Goal: Task Accomplishment & Management: Manage account settings

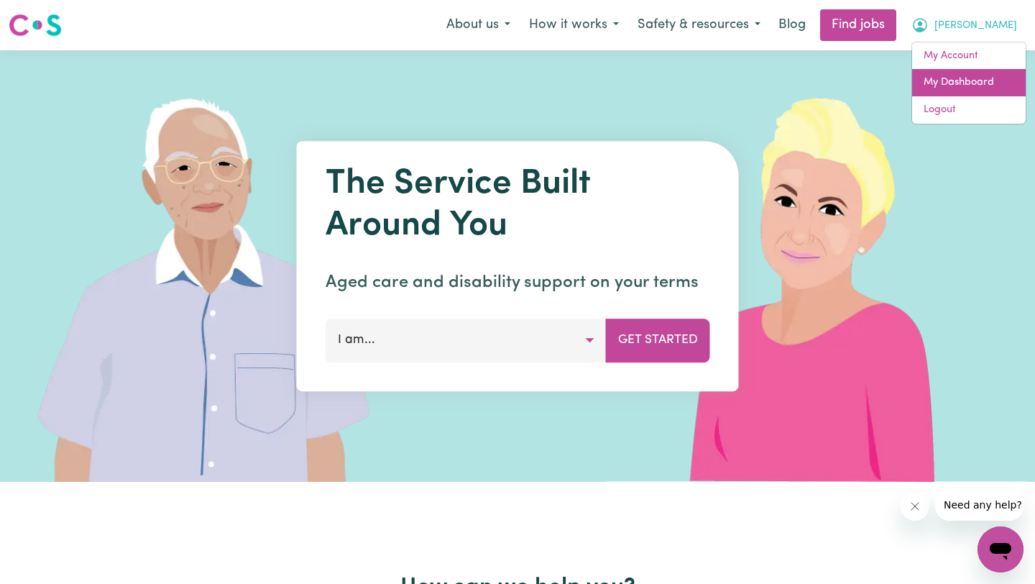
click at [969, 80] on link "My Dashboard" at bounding box center [969, 82] width 114 height 27
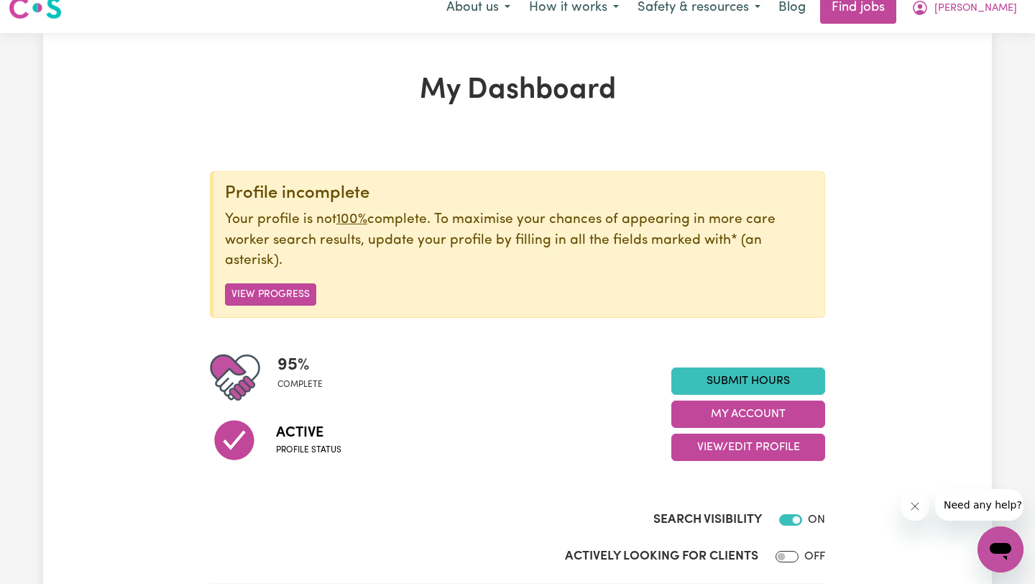
scroll to position [12, 0]
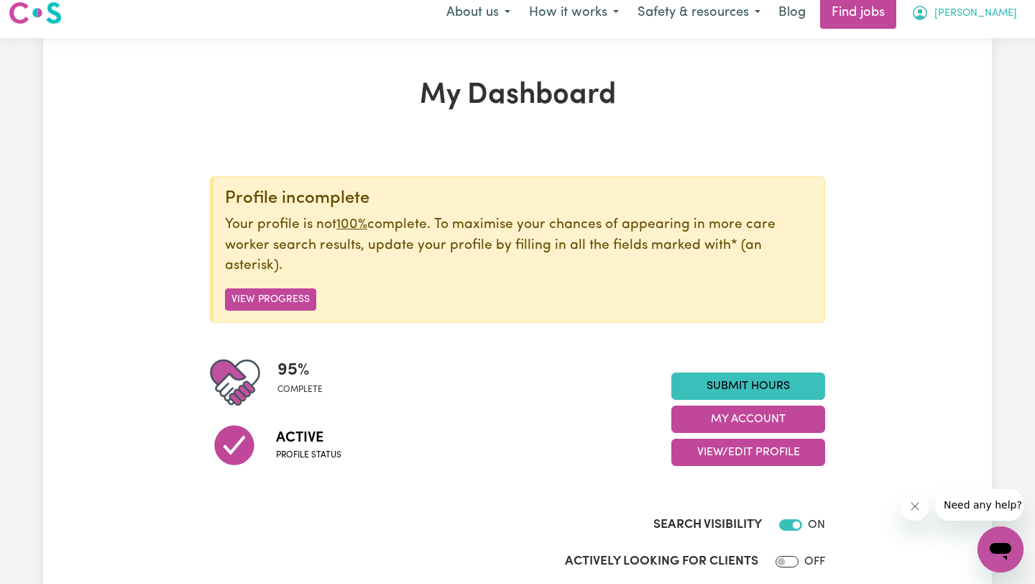
click at [985, 19] on span "[PERSON_NAME]" at bounding box center [976, 14] width 83 height 16
click at [961, 50] on link "My Account" at bounding box center [969, 43] width 114 height 27
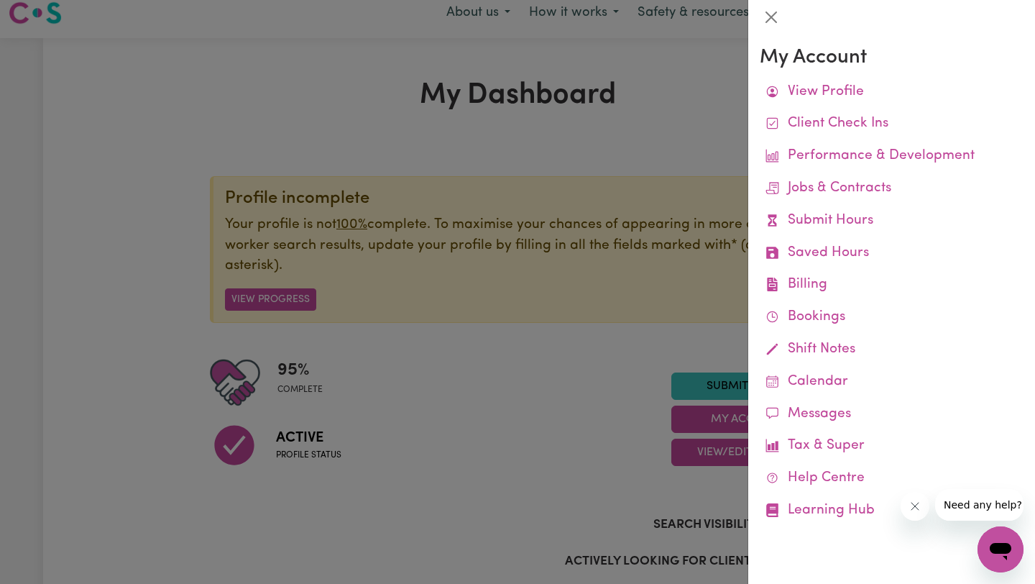
scroll to position [10, 0]
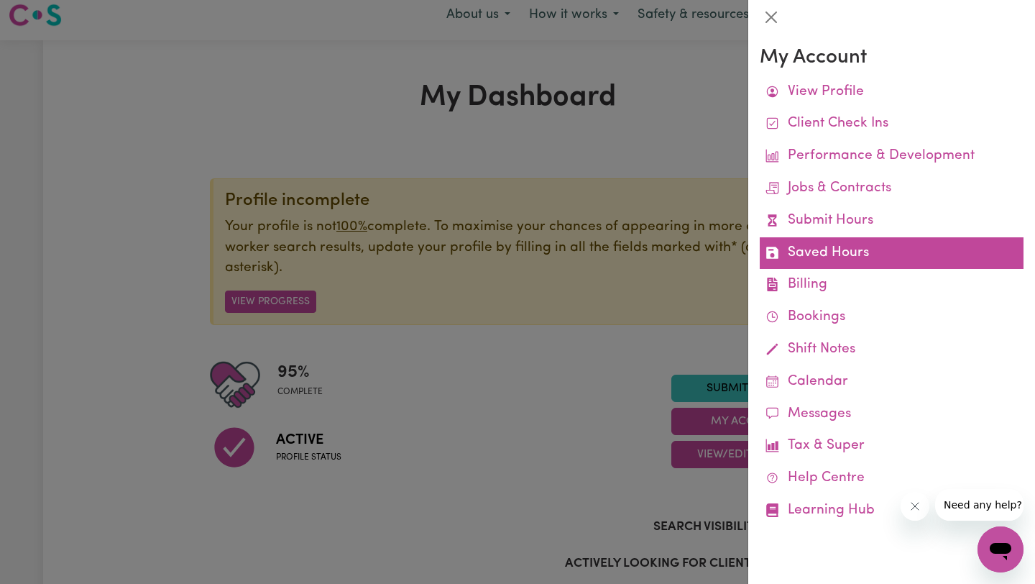
click at [853, 243] on link "Saved Hours" at bounding box center [892, 253] width 264 height 32
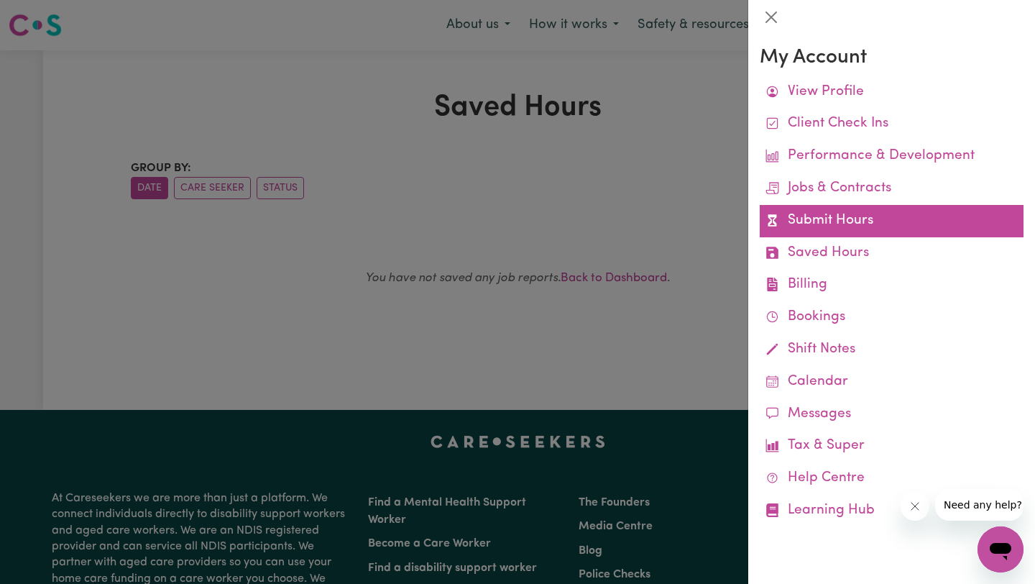
click at [797, 224] on link "Submit Hours" at bounding box center [892, 221] width 264 height 32
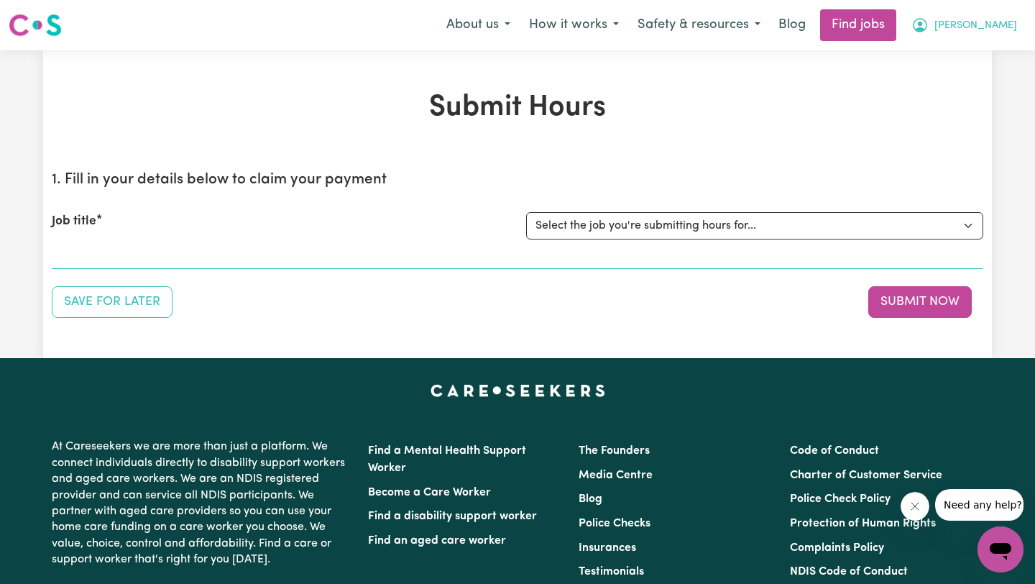
click at [984, 24] on span "[PERSON_NAME]" at bounding box center [976, 26] width 83 height 16
click at [950, 74] on link "My Dashboard" at bounding box center [969, 82] width 114 height 27
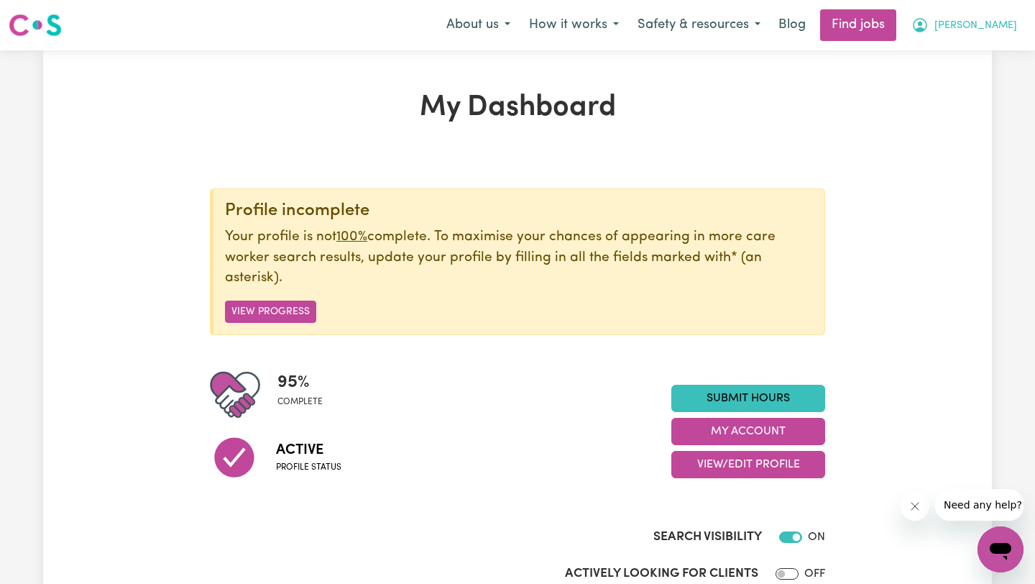
click at [997, 29] on span "[PERSON_NAME]" at bounding box center [976, 26] width 83 height 16
click at [967, 54] on link "My Account" at bounding box center [969, 55] width 114 height 27
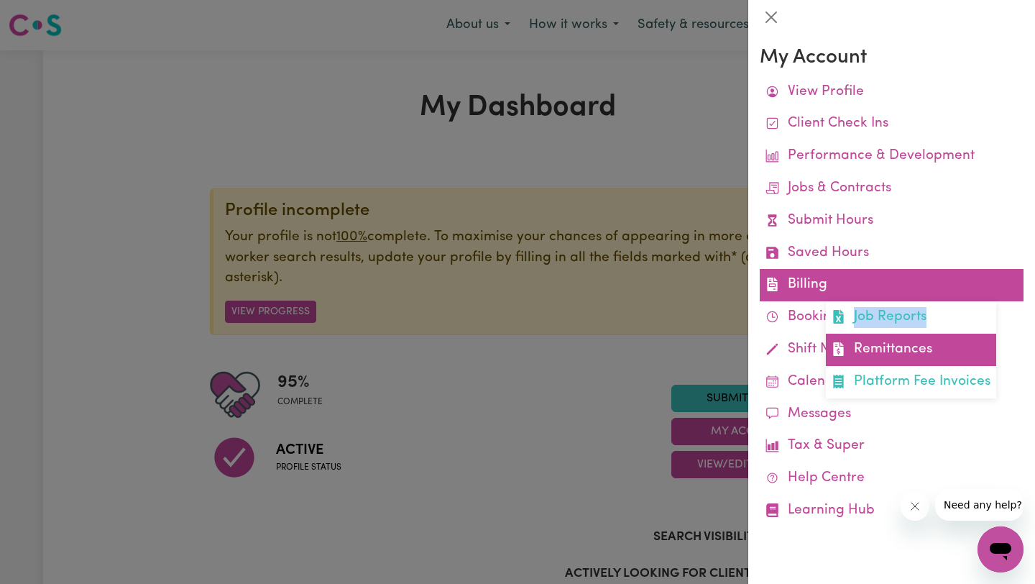
click at [881, 352] on link "Remittances" at bounding box center [911, 350] width 170 height 32
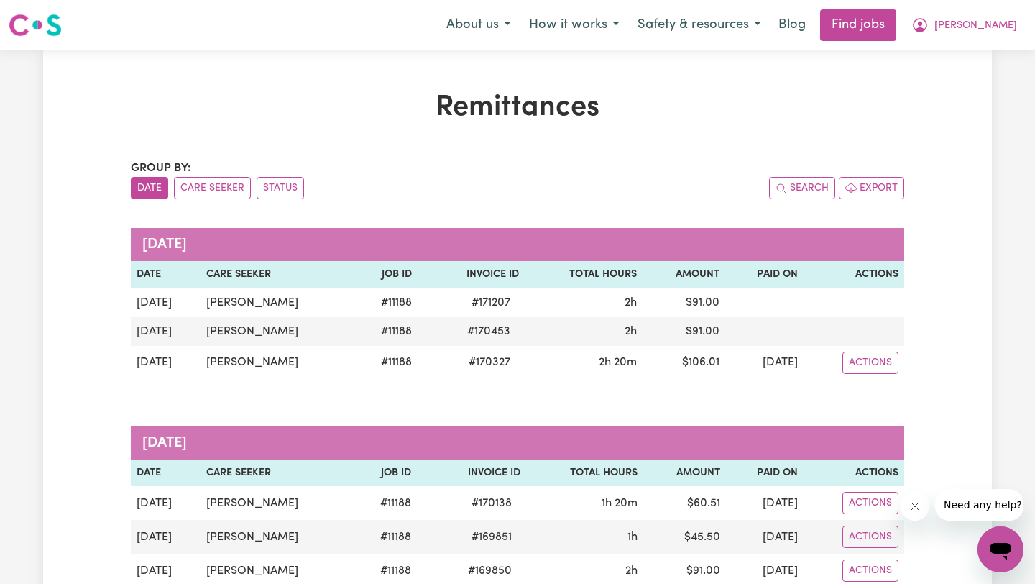
scroll to position [14, 0]
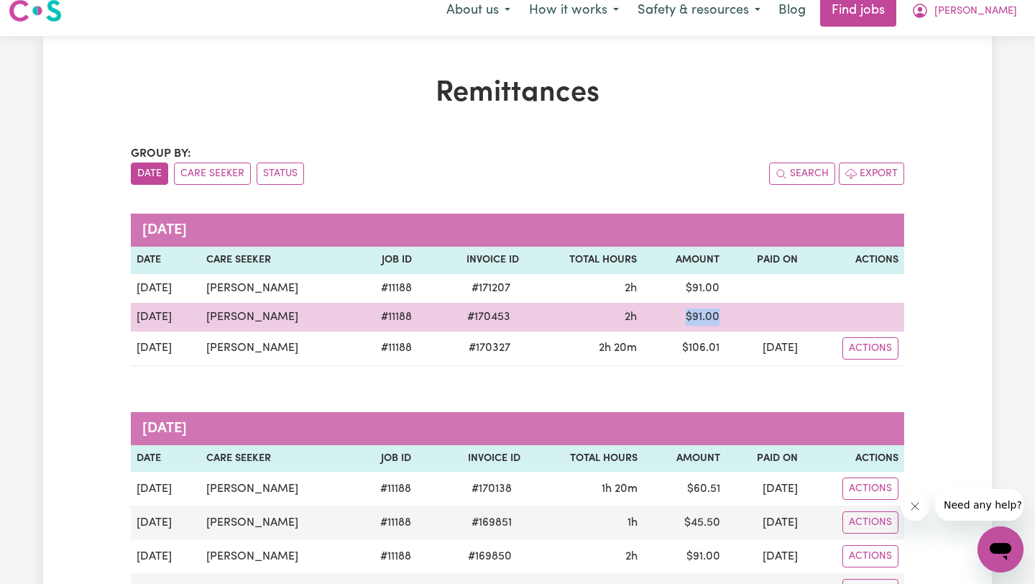
drag, startPoint x: 660, startPoint y: 311, endPoint x: 708, endPoint y: 311, distance: 48.2
click at [708, 311] on tr "[DATE] [PERSON_NAME] # 11188 # 170453 2h $ 91.00" at bounding box center [518, 317] width 774 height 29
click at [725, 311] on td at bounding box center [764, 317] width 78 height 29
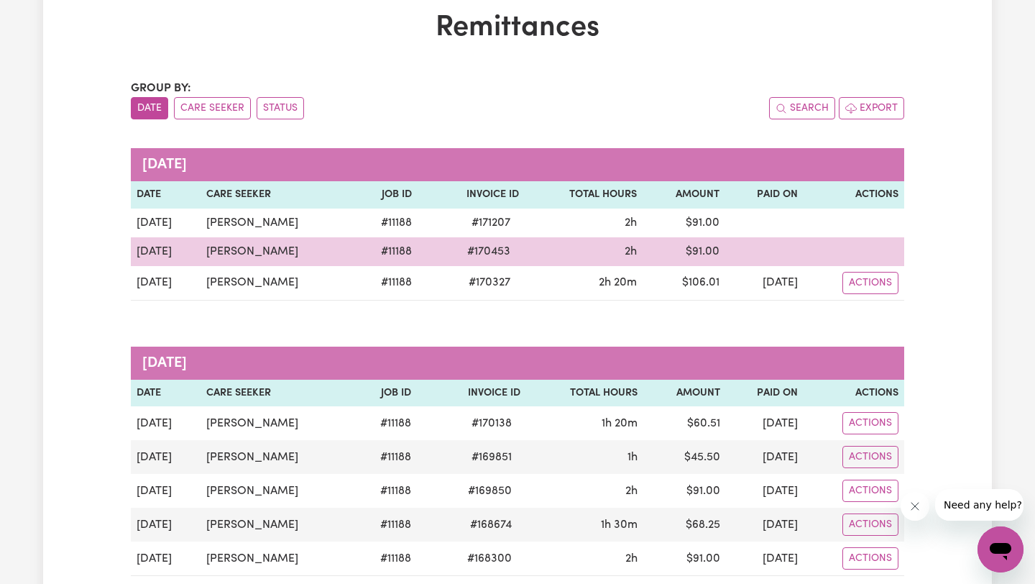
scroll to position [81, 0]
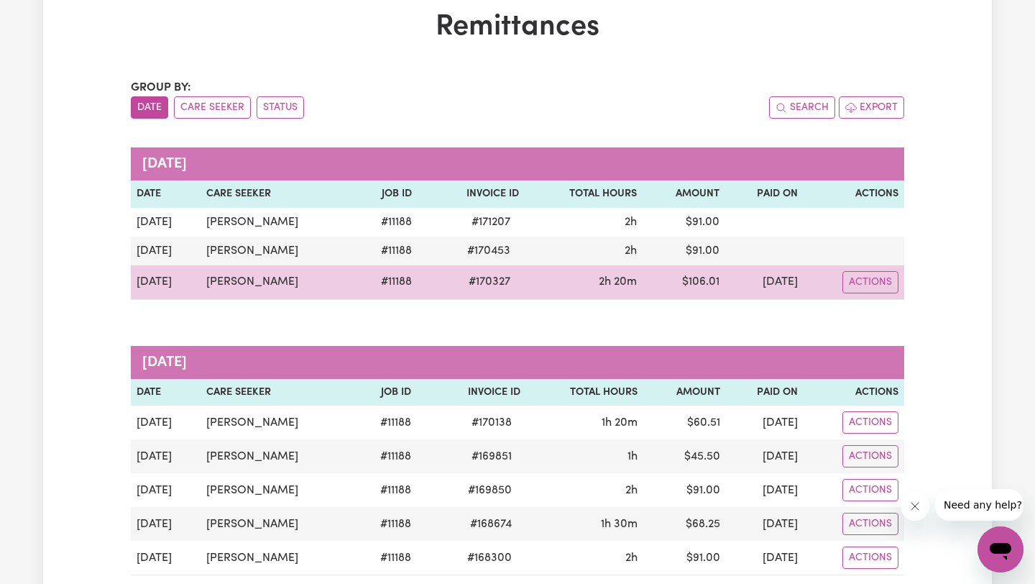
drag, startPoint x: 744, startPoint y: 275, endPoint x: 788, endPoint y: 282, distance: 44.3
click at [788, 282] on td "[DATE]" at bounding box center [764, 282] width 78 height 35
click at [767, 282] on td "[DATE]" at bounding box center [764, 282] width 78 height 35
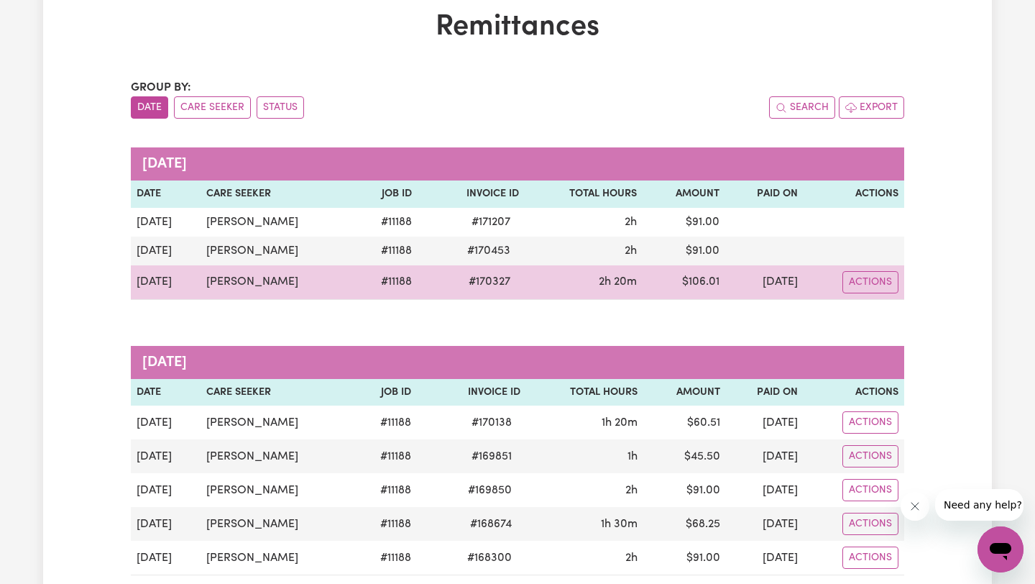
click at [767, 282] on td "[DATE]" at bounding box center [764, 282] width 78 height 35
click at [756, 282] on td "[DATE]" at bounding box center [764, 282] width 78 height 35
click at [743, 282] on td "[DATE]" at bounding box center [764, 282] width 78 height 35
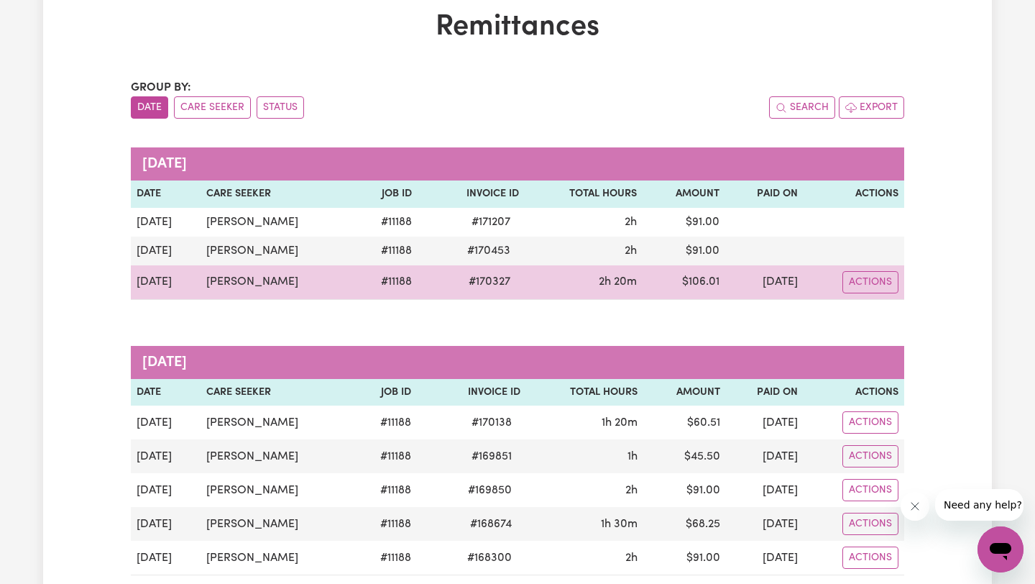
click at [756, 282] on td "[DATE]" at bounding box center [764, 282] width 78 height 35
click at [787, 283] on td "[DATE]" at bounding box center [764, 282] width 78 height 35
click at [764, 283] on td "[DATE]" at bounding box center [764, 282] width 78 height 35
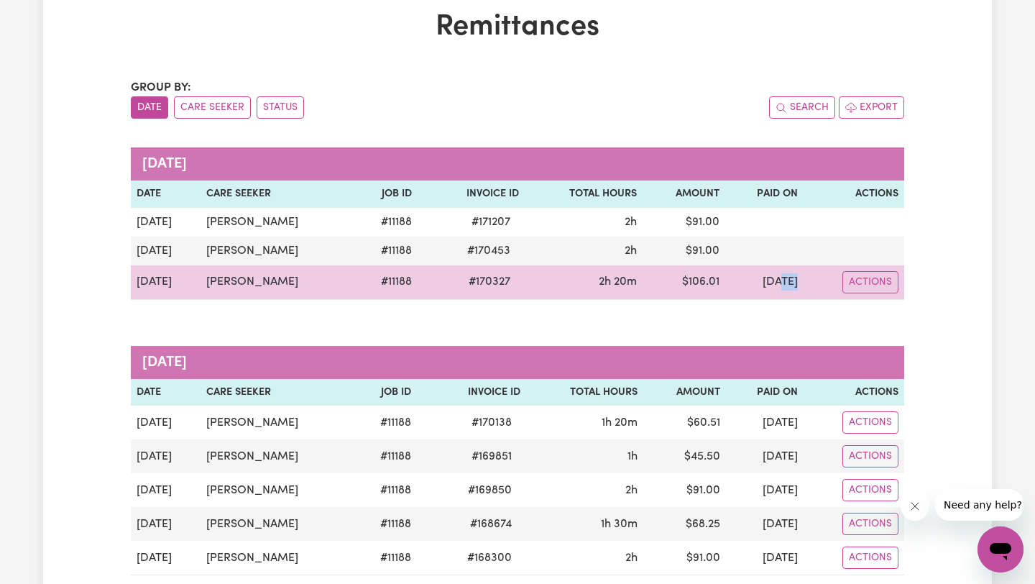
click at [764, 283] on td "[DATE]" at bounding box center [764, 282] width 78 height 35
click at [789, 283] on td "[DATE]" at bounding box center [764, 282] width 78 height 35
click at [764, 278] on td "[DATE]" at bounding box center [764, 282] width 78 height 35
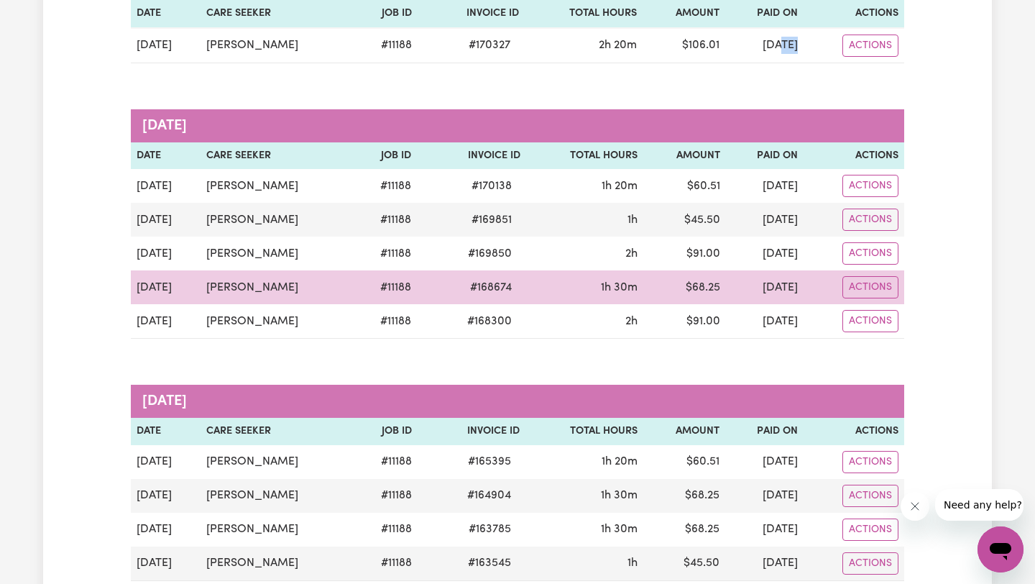
scroll to position [343, 0]
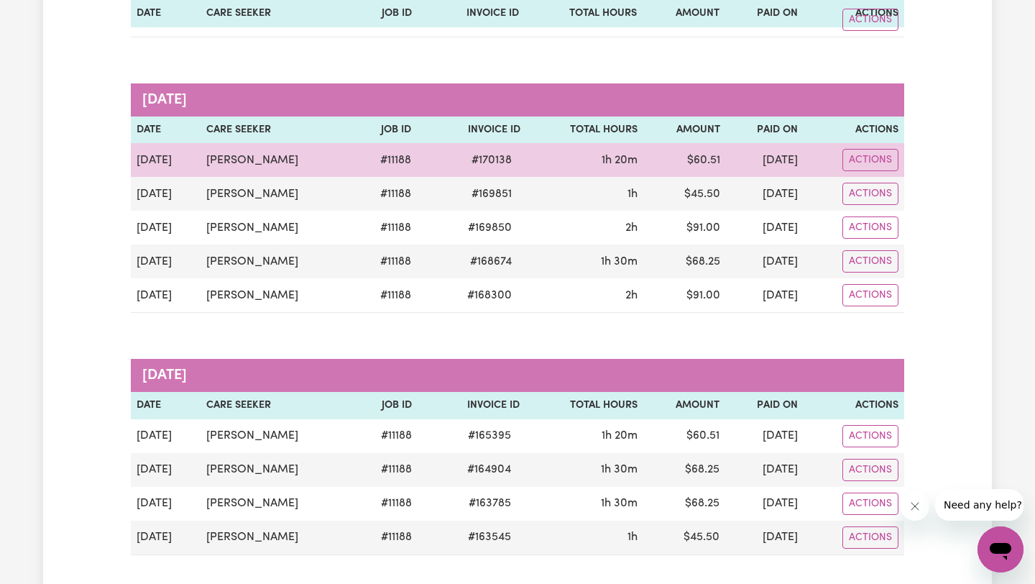
click at [751, 163] on td "[DATE]" at bounding box center [765, 160] width 78 height 34
click at [735, 160] on td "[DATE]" at bounding box center [765, 160] width 78 height 34
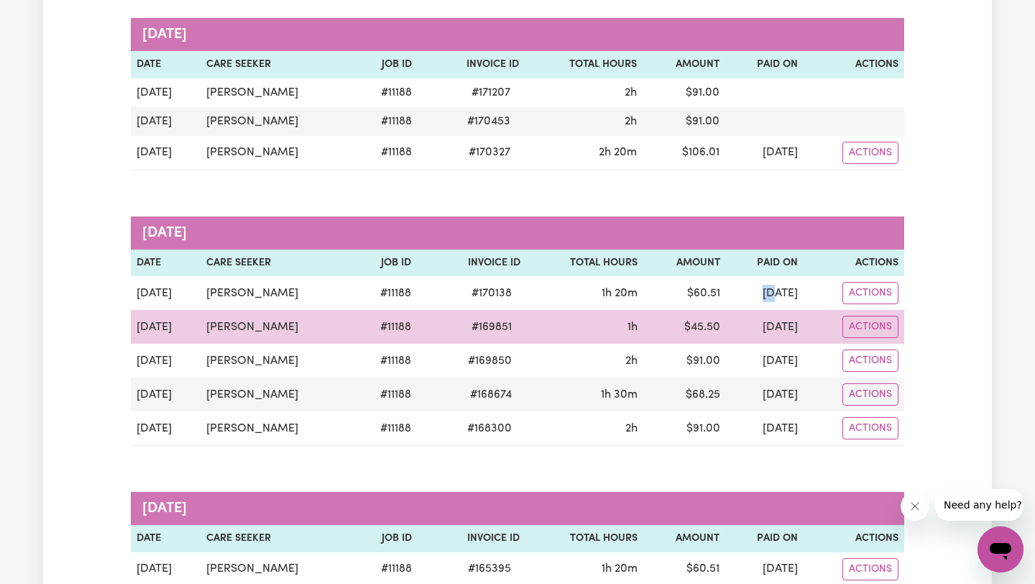
scroll to position [0, 0]
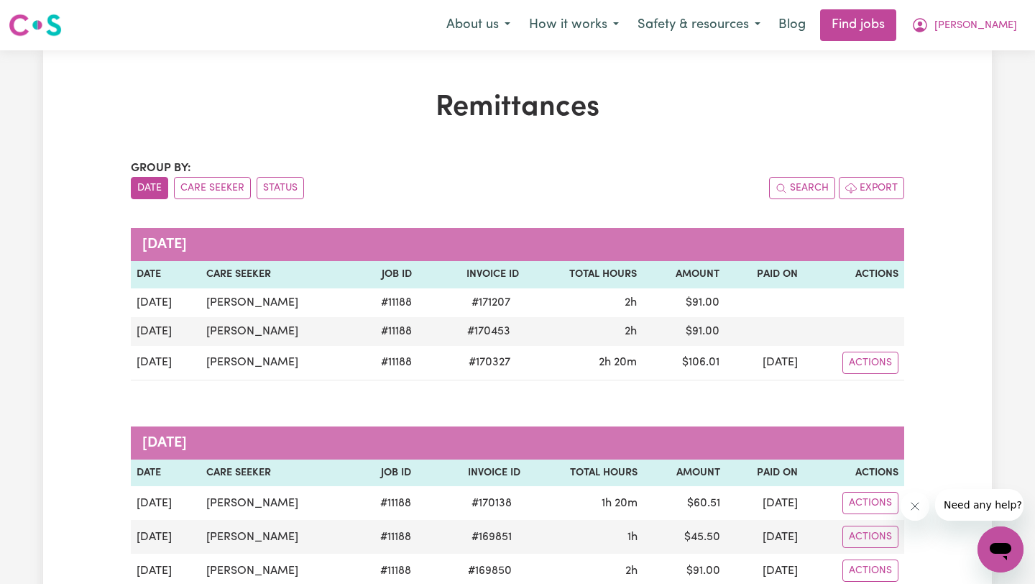
click at [525, 262] on th "Total Hours" at bounding box center [584, 274] width 118 height 27
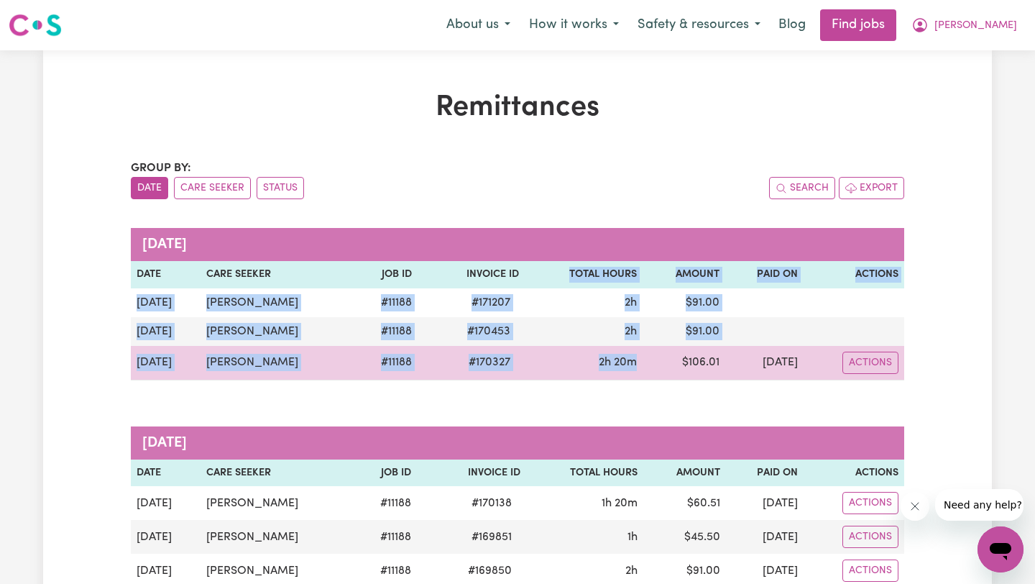
drag, startPoint x: 535, startPoint y: 267, endPoint x: 604, endPoint y: 358, distance: 114.5
click at [604, 358] on table "[DATE] Date Care Seeker Job ID Invoice ID Total Hours Amount Paid On Actions [D…" at bounding box center [518, 304] width 774 height 152
click at [604, 358] on span "2h 20m" at bounding box center [618, 363] width 38 height 12
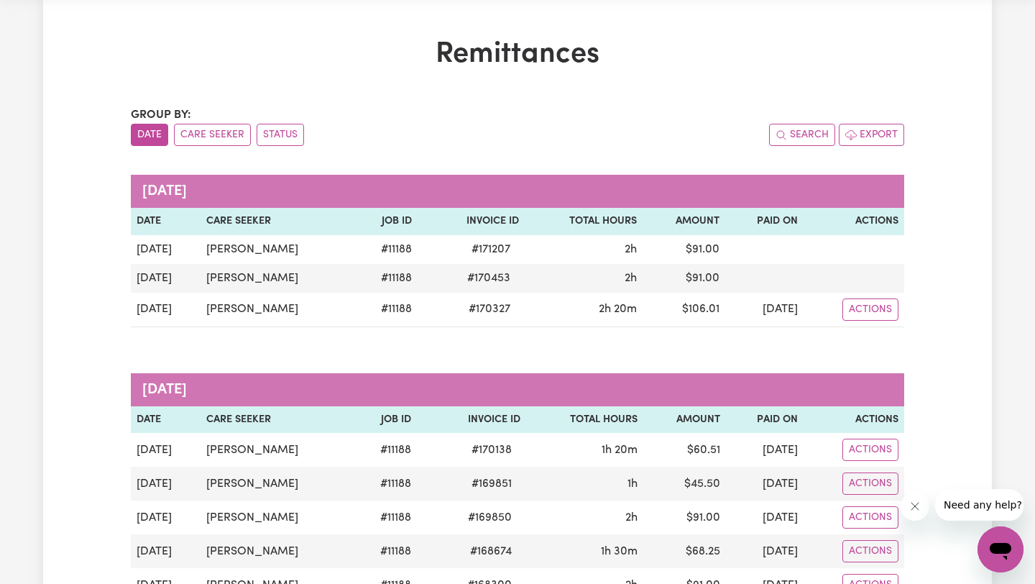
scroll to position [54, 0]
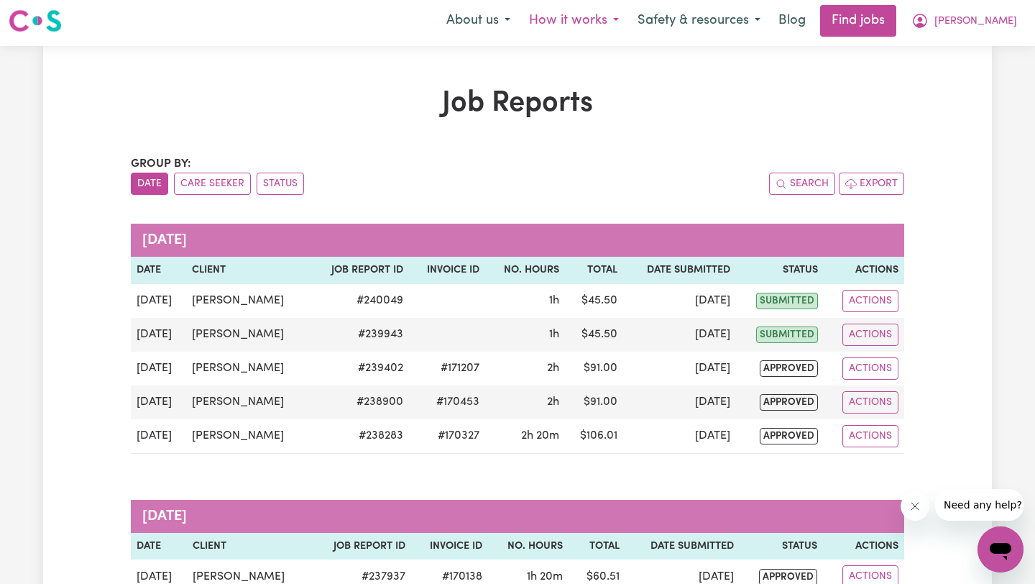
scroll to position [11, 0]
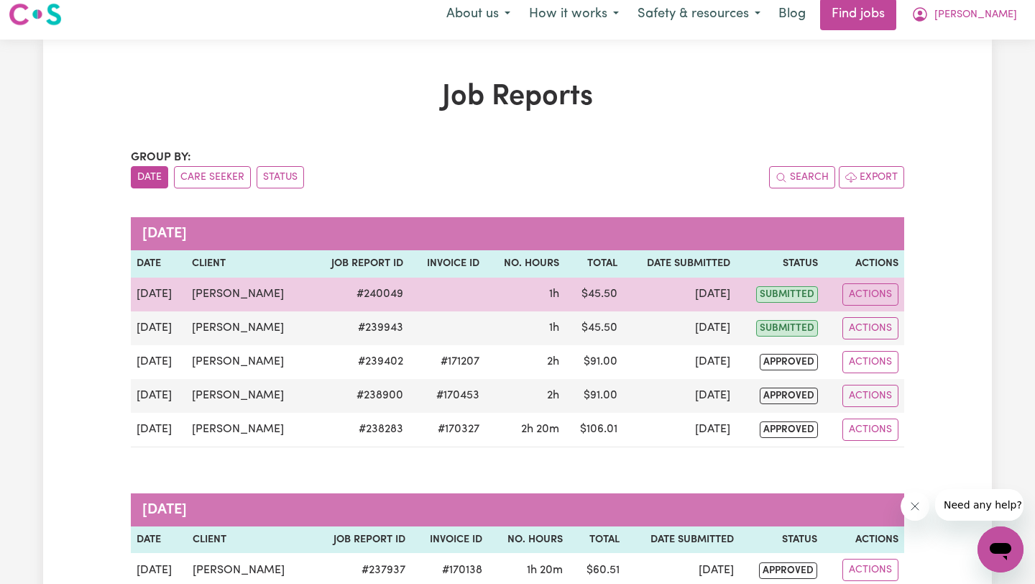
click at [703, 293] on td "Aug 21" at bounding box center [679, 295] width 113 height 34
click at [720, 293] on td "Aug 21" at bounding box center [679, 295] width 113 height 34
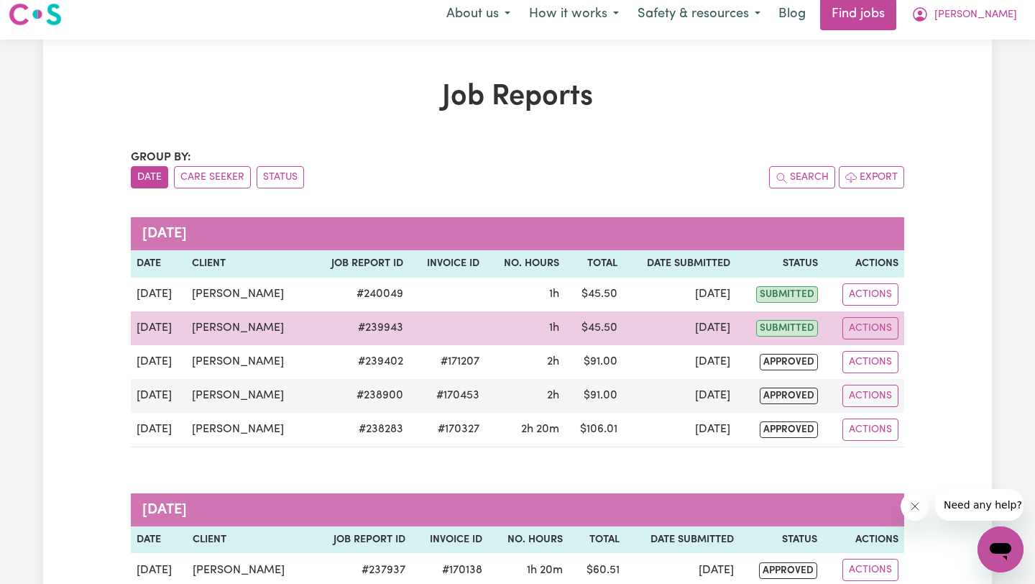
click at [707, 320] on td "[DATE]" at bounding box center [679, 328] width 113 height 34
click at [708, 333] on td "[DATE]" at bounding box center [679, 328] width 113 height 34
click at [717, 333] on td "[DATE]" at bounding box center [679, 328] width 113 height 34
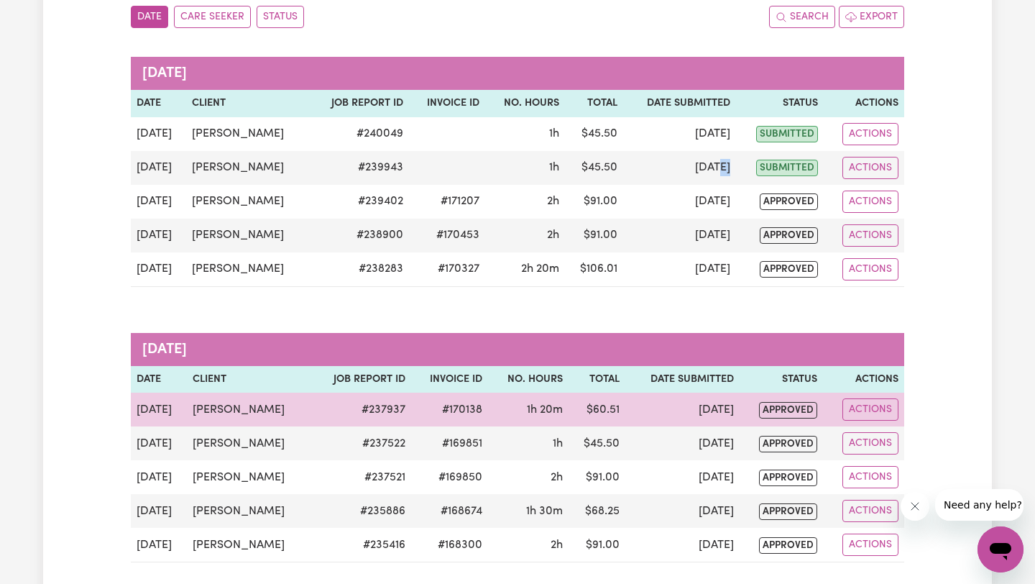
scroll to position [0, 0]
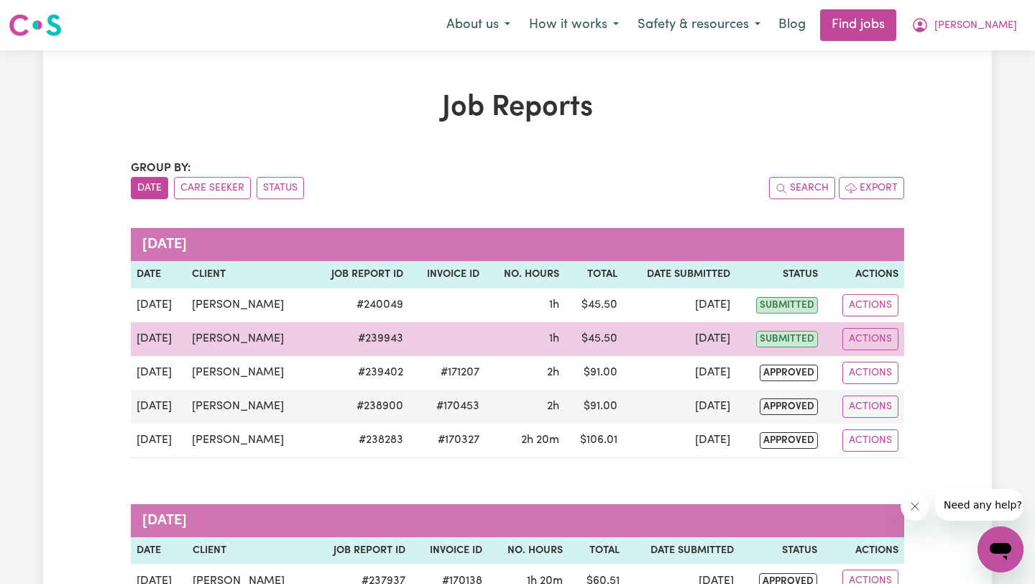
click at [705, 339] on td "[DATE]" at bounding box center [679, 339] width 113 height 34
click at [574, 338] on td "$ 45.50" at bounding box center [594, 339] width 58 height 34
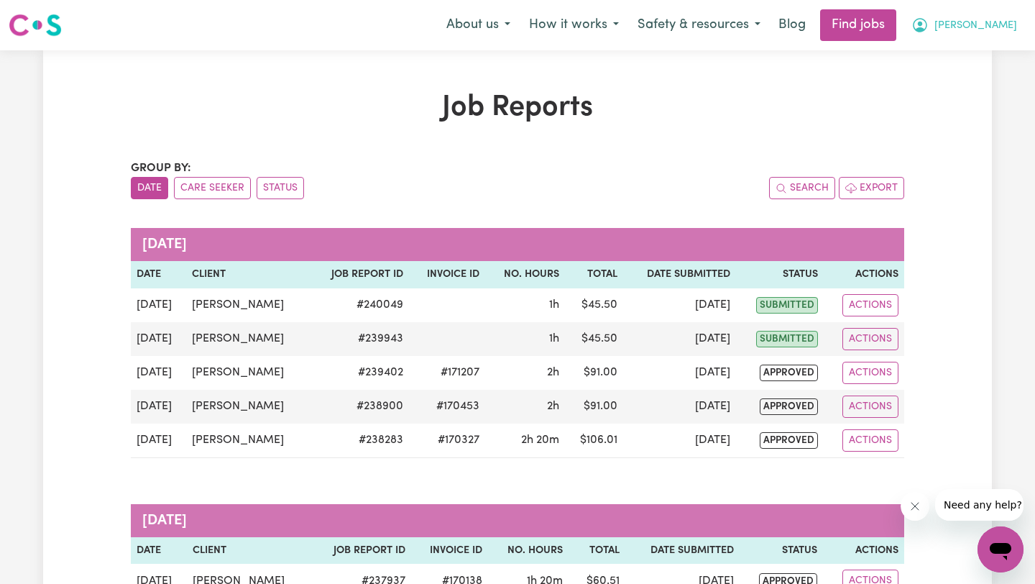
click at [975, 27] on span "[PERSON_NAME]" at bounding box center [976, 26] width 83 height 16
click at [867, 109] on h1 "Job Reports" at bounding box center [518, 108] width 774 height 35
